Goal: Use online tool/utility: Utilize a website feature to perform a specific function

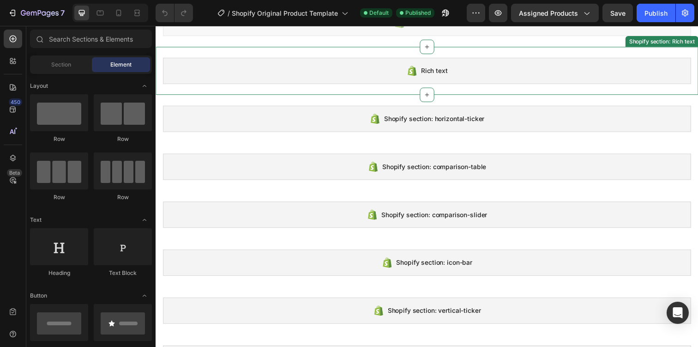
scroll to position [109, 0]
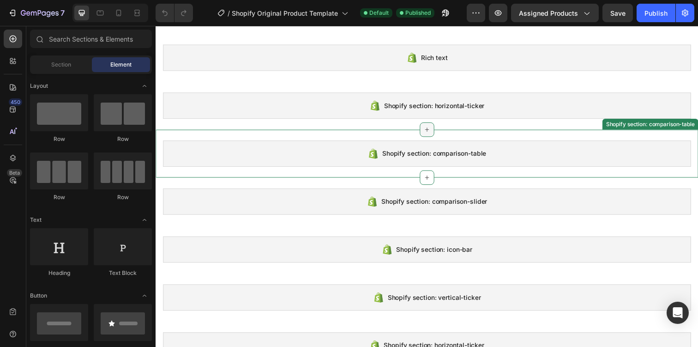
click at [434, 133] on icon at bounding box center [432, 131] width 7 height 7
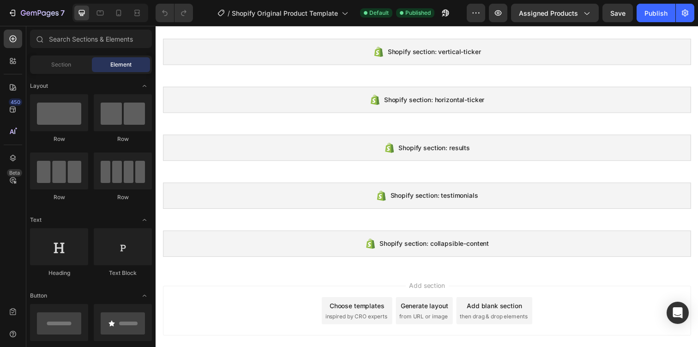
scroll to position [361, 0]
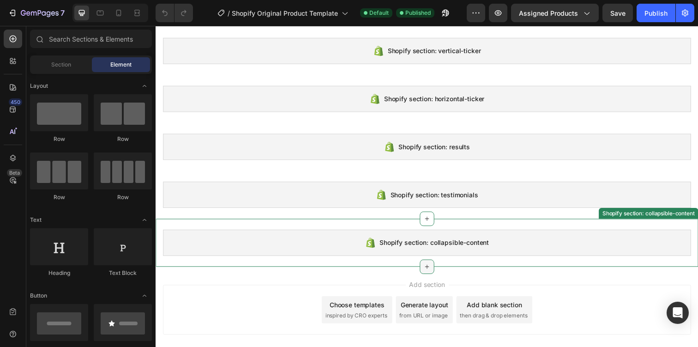
click at [431, 272] on icon at bounding box center [432, 271] width 7 height 7
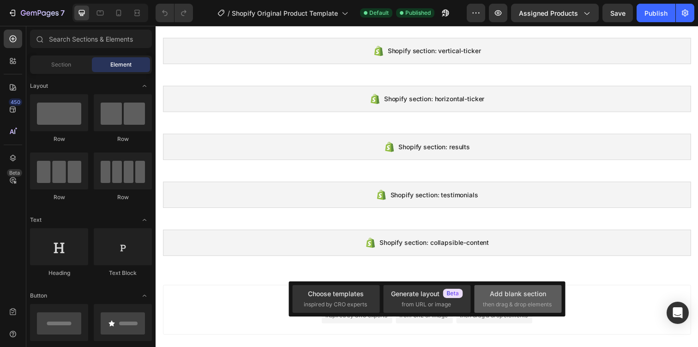
click at [513, 302] on span "then drag & drop elements" at bounding box center [517, 304] width 69 height 8
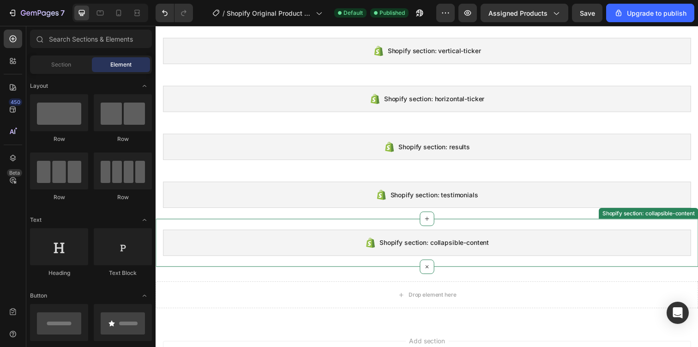
scroll to position [371, 0]
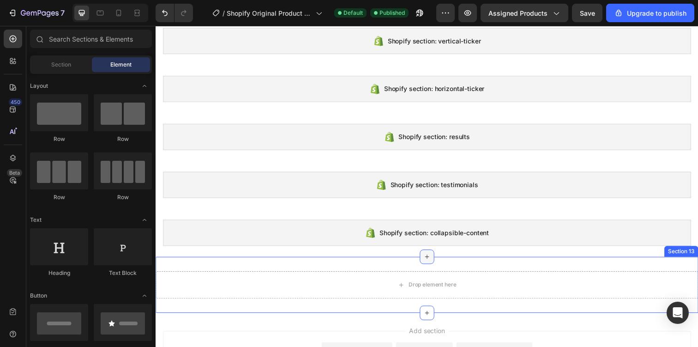
click at [433, 260] on icon at bounding box center [433, 261] width 4 height 4
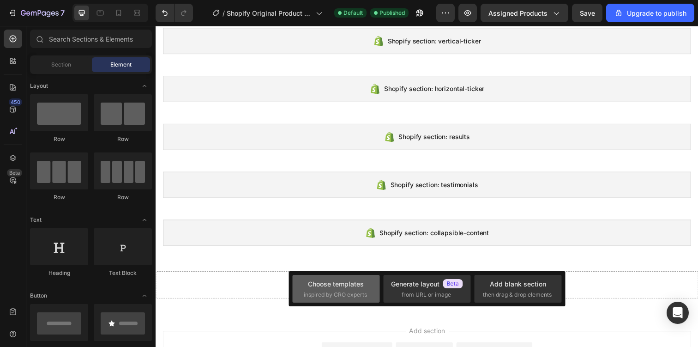
click at [344, 279] on div "Choose templates" at bounding box center [336, 284] width 56 height 10
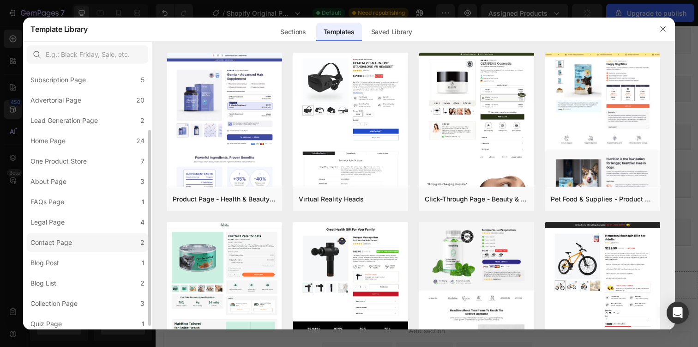
scroll to position [89, 0]
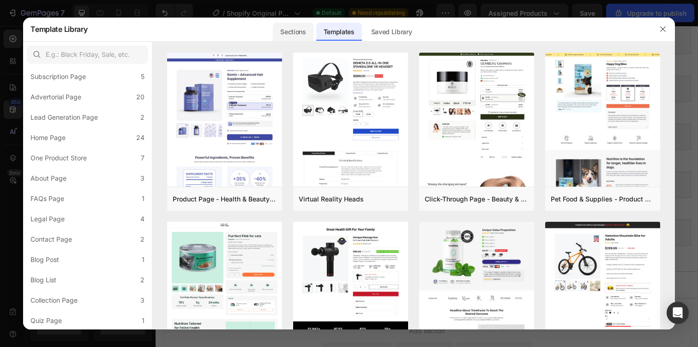
click at [297, 37] on div "Sections" at bounding box center [293, 32] width 40 height 18
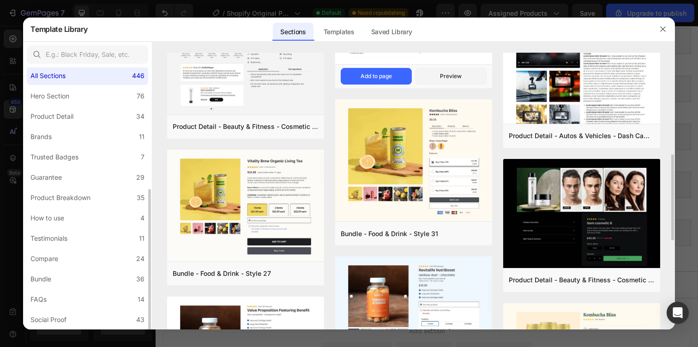
scroll to position [0, 0]
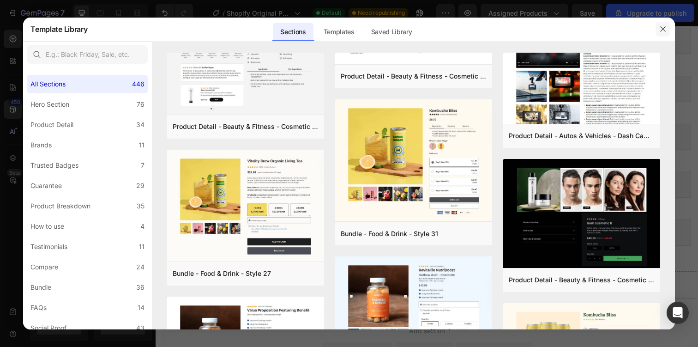
click at [663, 30] on icon "button" at bounding box center [662, 28] width 7 height 7
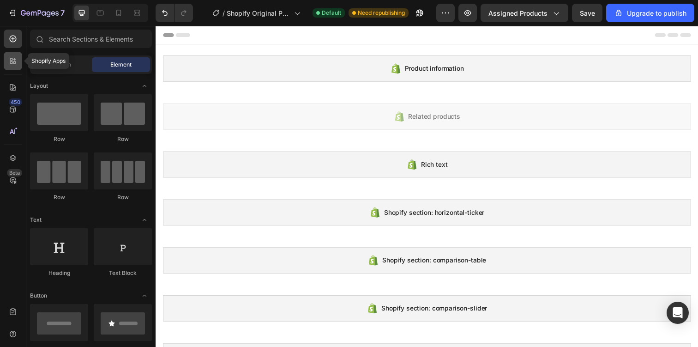
click at [14, 59] on icon at bounding box center [14, 59] width 3 height 3
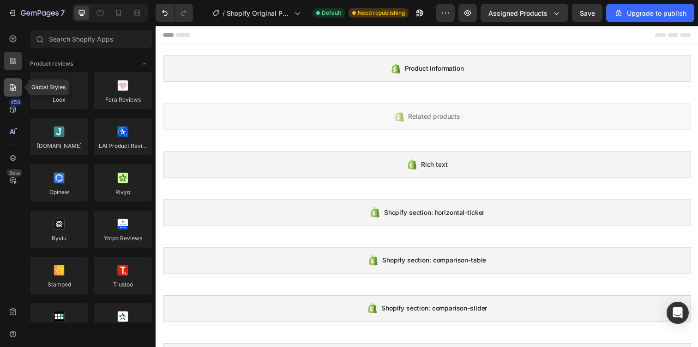
click at [14, 78] on div at bounding box center [13, 87] width 18 height 18
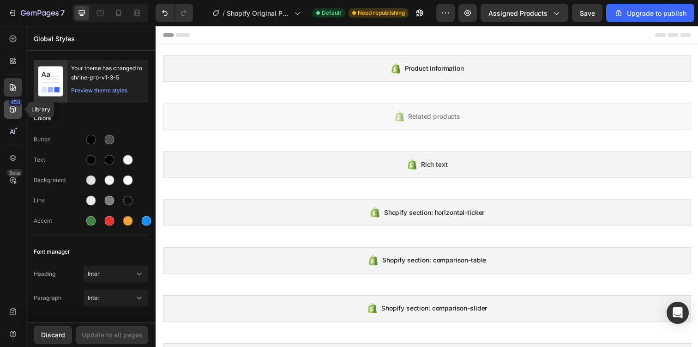
click at [18, 102] on div "450" at bounding box center [15, 101] width 13 height 7
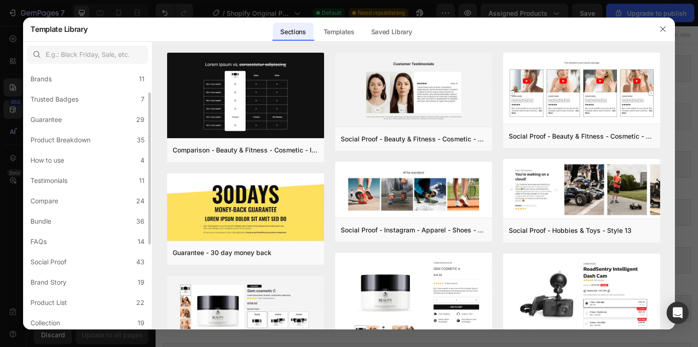
scroll to position [73, 0]
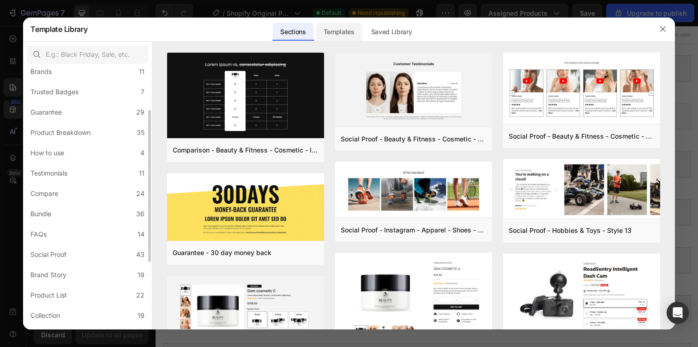
click at [347, 36] on div "Templates" at bounding box center [339, 32] width 46 height 18
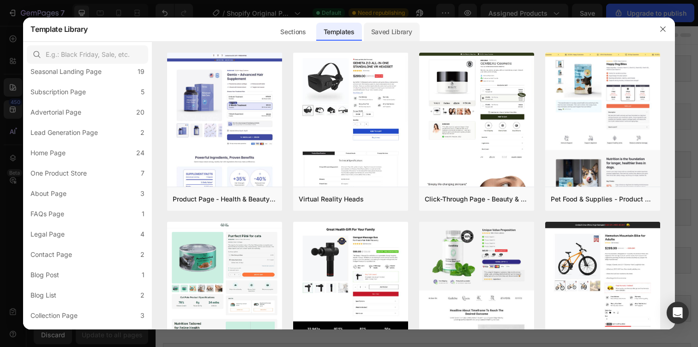
click at [389, 31] on div "Saved Library" at bounding box center [392, 32] width 56 height 18
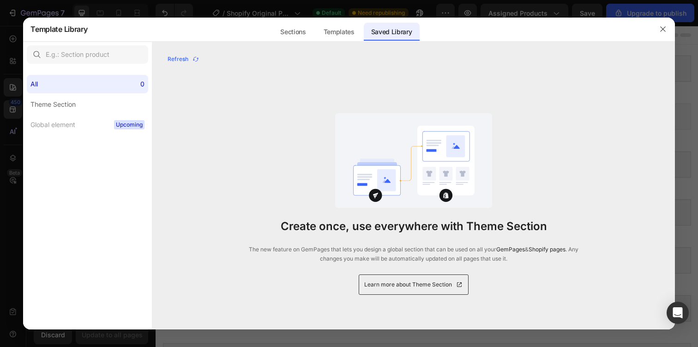
scroll to position [0, 0]
click at [286, 34] on div "Sections" at bounding box center [293, 32] width 40 height 18
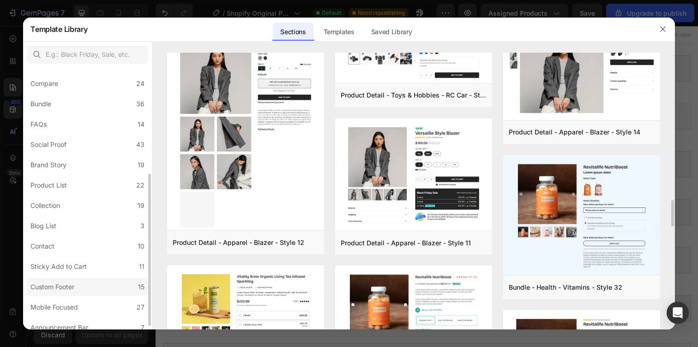
scroll to position [190, 0]
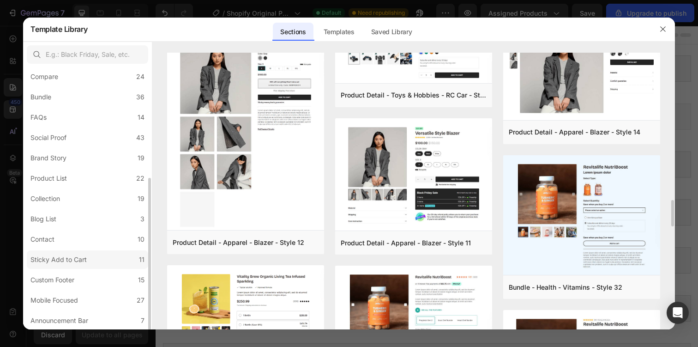
click at [82, 262] on div "Sticky Add to Cart" at bounding box center [58, 259] width 56 height 11
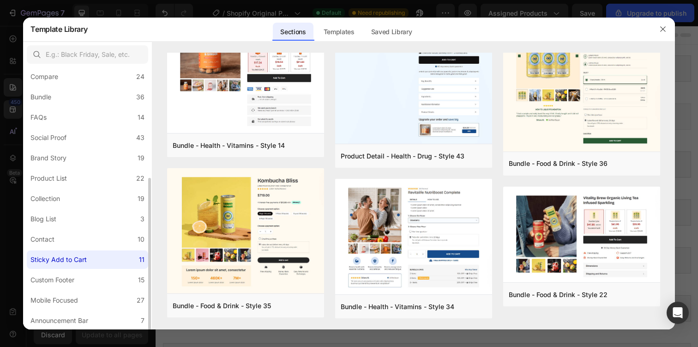
scroll to position [0, 0]
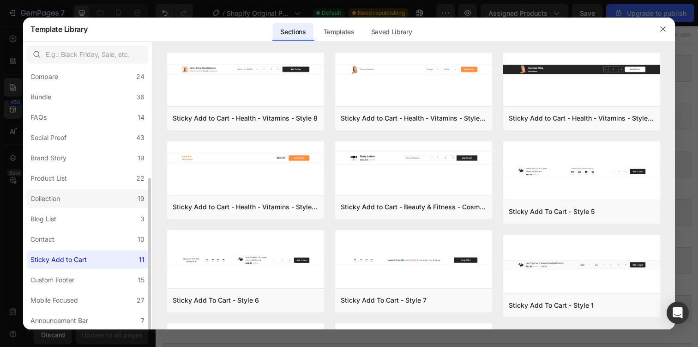
click at [73, 198] on label "Collection 19" at bounding box center [87, 198] width 121 height 18
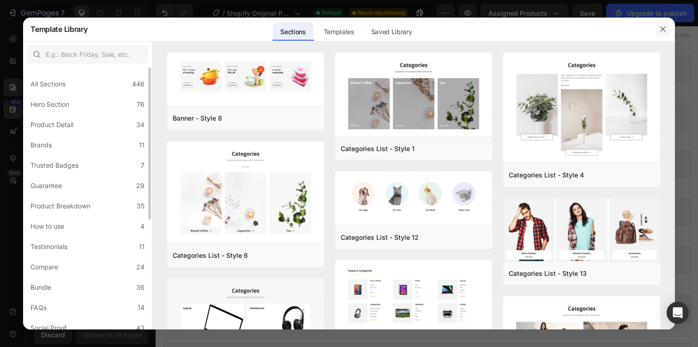
click at [665, 31] on icon "button" at bounding box center [662, 28] width 7 height 7
